Goal: Find contact information: Obtain details needed to contact an individual or organization

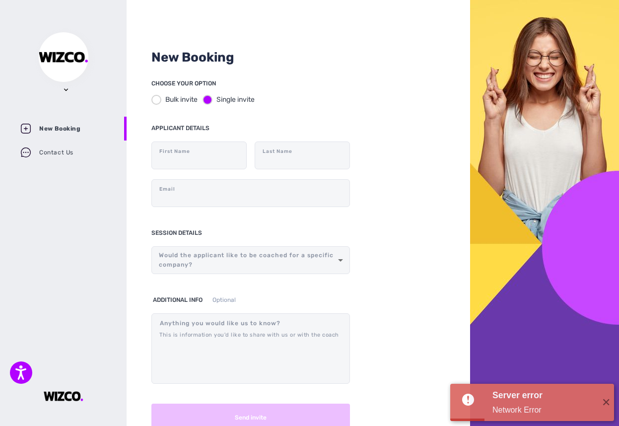
click at [363, 41] on div "New Booking CHOOSE YOUR OPTION Bulk invite Single invite APPLICANT DETAILS Firs…" at bounding box center [299, 213] width 344 height 426
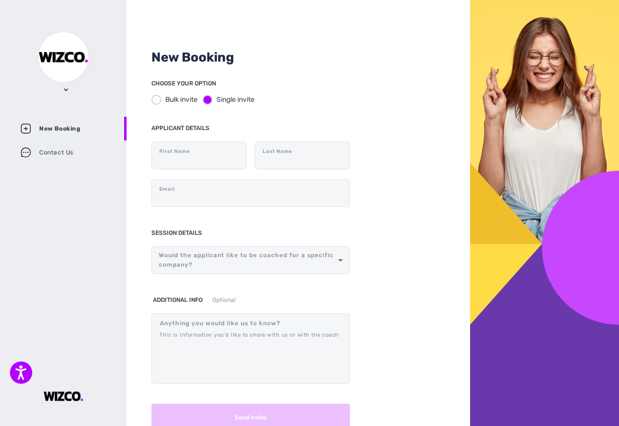
click at [268, 58] on h2 "New Booking" at bounding box center [298, 58] width 294 height 16
click at [347, 75] on div "New Booking" at bounding box center [298, 64] width 294 height 28
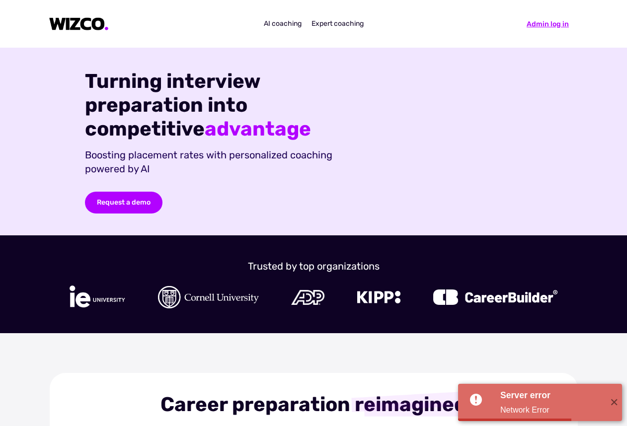
click at [546, 26] on div "Admin log in" at bounding box center [547, 24] width 42 height 10
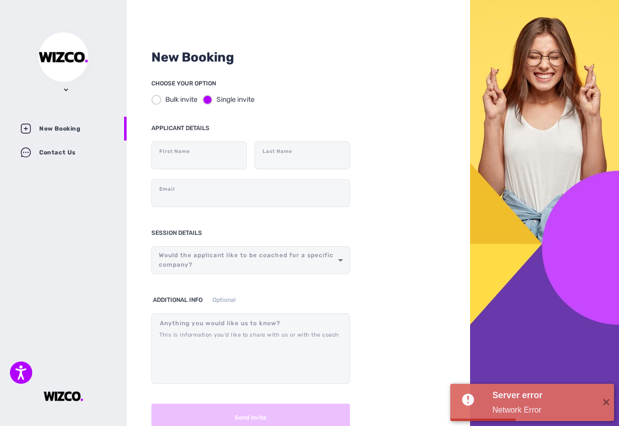
click at [74, 151] on div "Contact Us" at bounding box center [63, 153] width 127 height 24
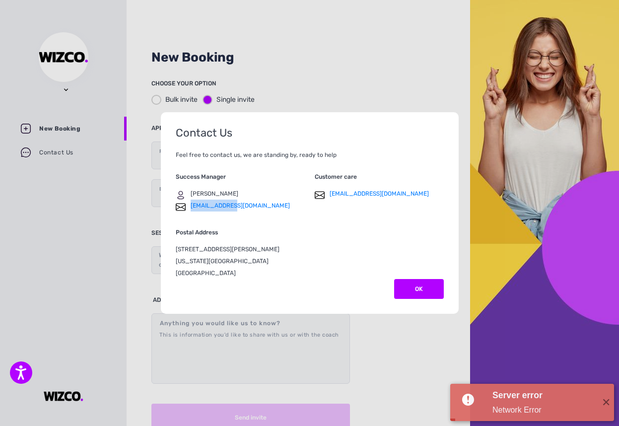
drag, startPoint x: 237, startPoint y: 208, endPoint x: 188, endPoint y: 204, distance: 48.8
click at [188, 204] on div "[EMAIL_ADDRESS][DOMAIN_NAME]" at bounding box center [240, 206] width 129 height 12
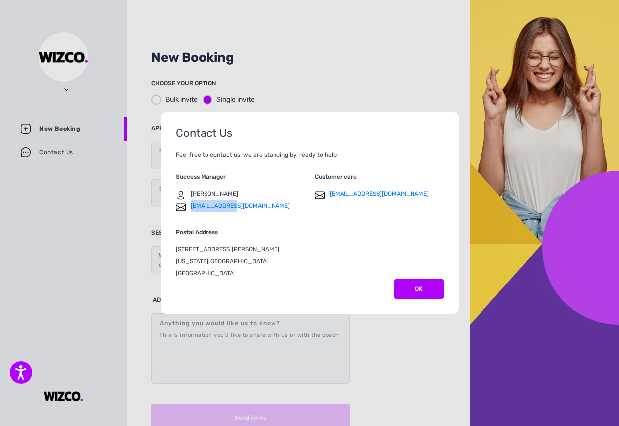
copy link "[EMAIL_ADDRESS][DOMAIN_NAME]"
click at [223, 208] on link "[EMAIL_ADDRESS][DOMAIN_NAME]" at bounding box center [240, 206] width 99 height 12
click at [239, 206] on div "[EMAIL_ADDRESS][DOMAIN_NAME]" at bounding box center [240, 206] width 129 height 12
drag, startPoint x: 251, startPoint y: 209, endPoint x: 189, endPoint y: 202, distance: 63.0
click at [189, 202] on div "[EMAIL_ADDRESS][DOMAIN_NAME]" at bounding box center [240, 206] width 129 height 12
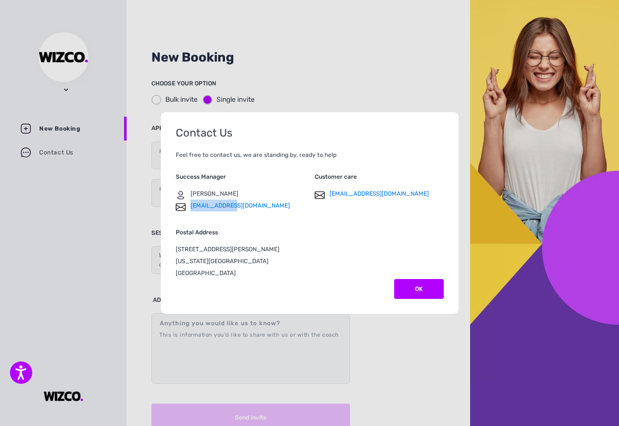
copy link "[EMAIL_ADDRESS][DOMAIN_NAME]"
